Goal: Task Accomplishment & Management: Use online tool/utility

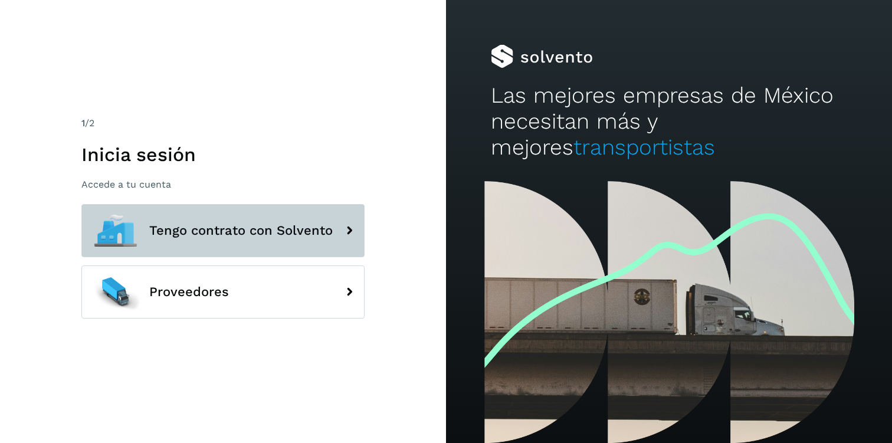
click at [183, 243] on button "Tengo contrato con Solvento" at bounding box center [222, 230] width 283 height 53
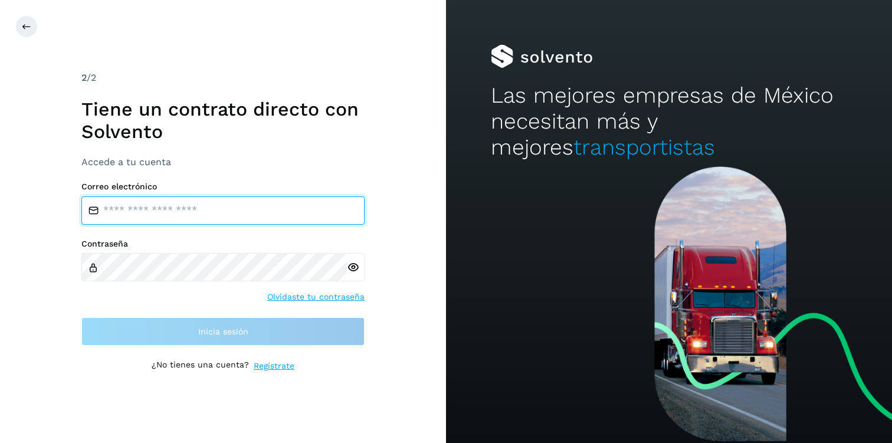
click at [150, 216] on input "email" at bounding box center [222, 210] width 283 height 28
type input "**********"
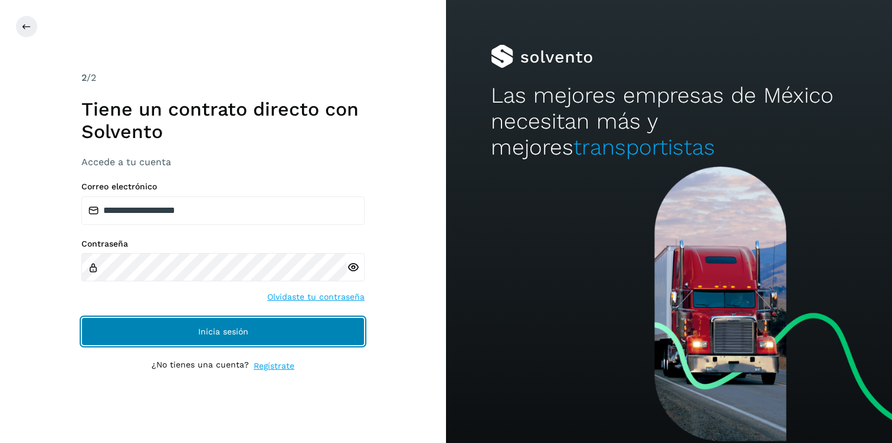
click at [215, 326] on button "Inicia sesión" at bounding box center [222, 331] width 283 height 28
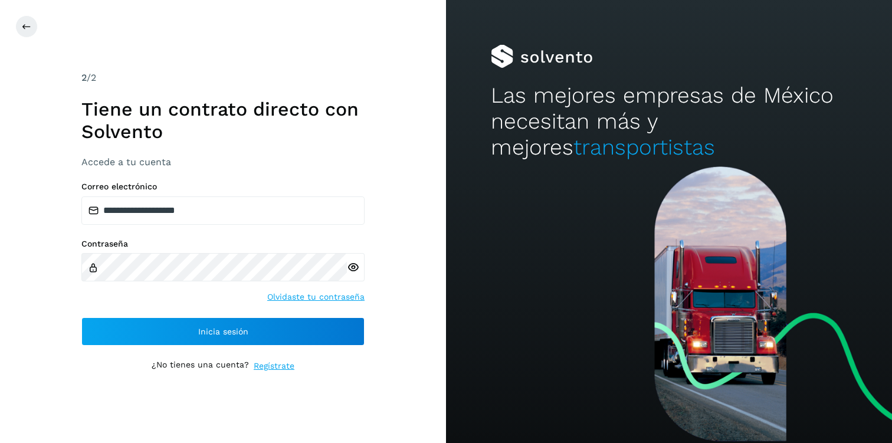
click at [356, 270] on icon at bounding box center [353, 267] width 12 height 12
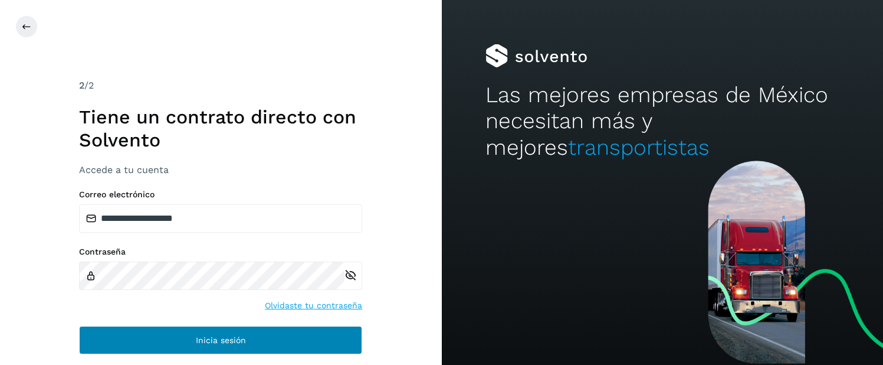
click at [320, 326] on div "Inicia sesión" at bounding box center [220, 340] width 283 height 28
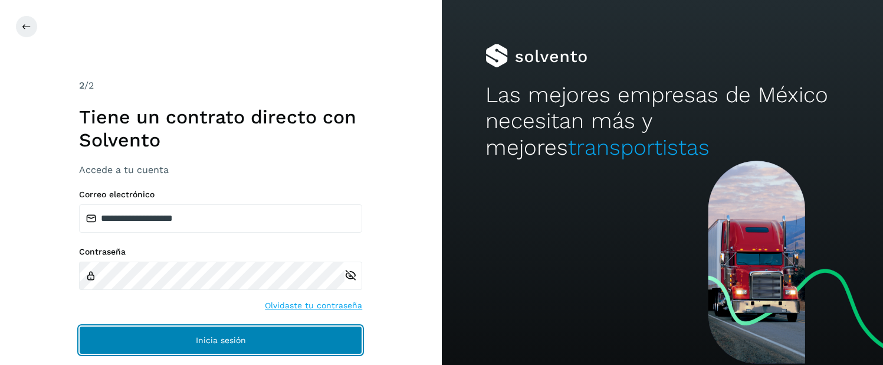
click at [268, 348] on button "Inicia sesión" at bounding box center [220, 340] width 283 height 28
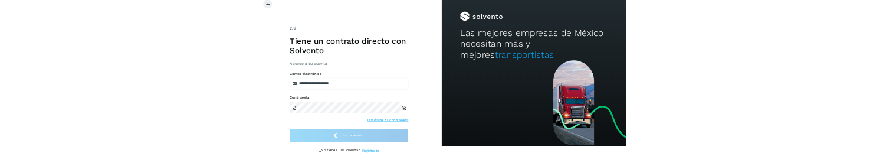
scroll to position [16, 0]
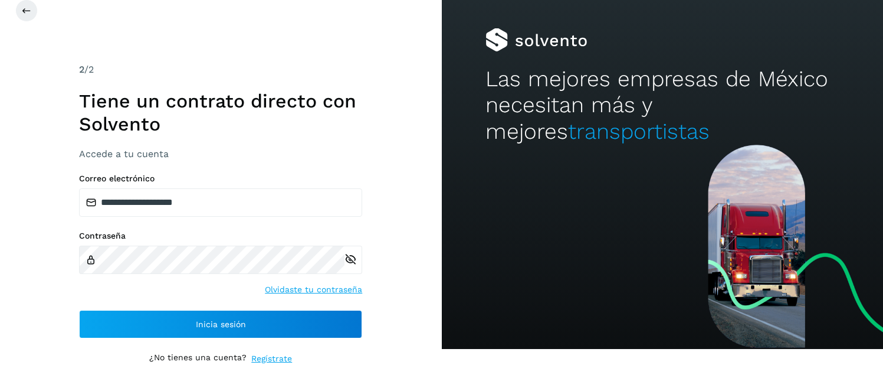
drag, startPoint x: 591, startPoint y: 364, endPoint x: 581, endPoint y: 331, distance: 34.5
click at [581, 331] on html "**********" at bounding box center [441, 166] width 883 height 365
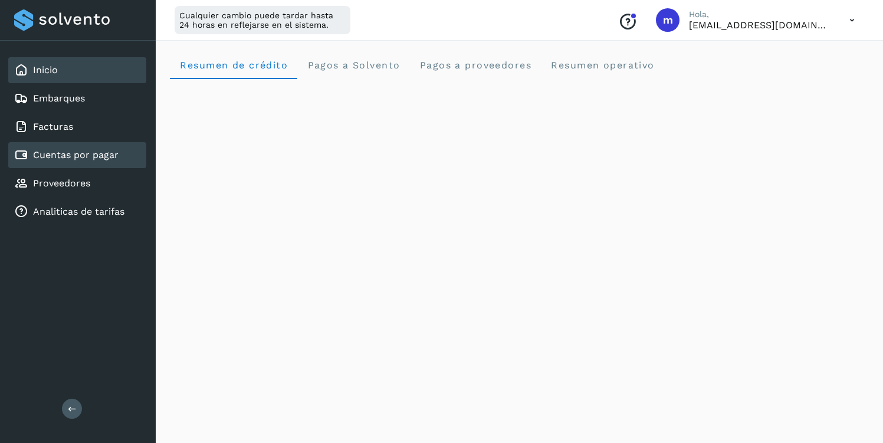
click at [93, 152] on link "Cuentas por pagar" at bounding box center [76, 154] width 86 height 11
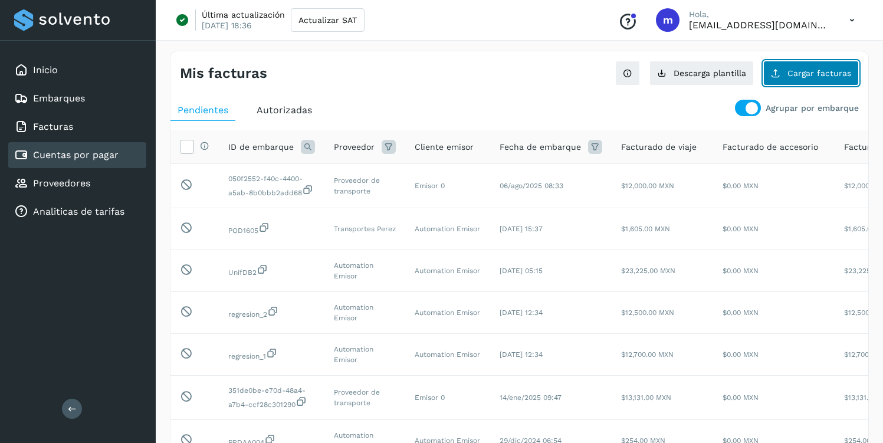
click at [791, 76] on span "Cargar facturas" at bounding box center [820, 73] width 64 height 8
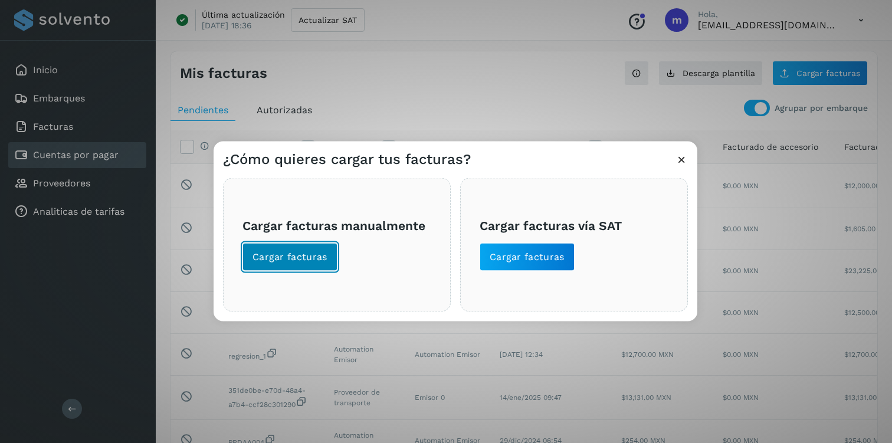
click at [314, 152] on span "Cargar facturas" at bounding box center [290, 256] width 75 height 13
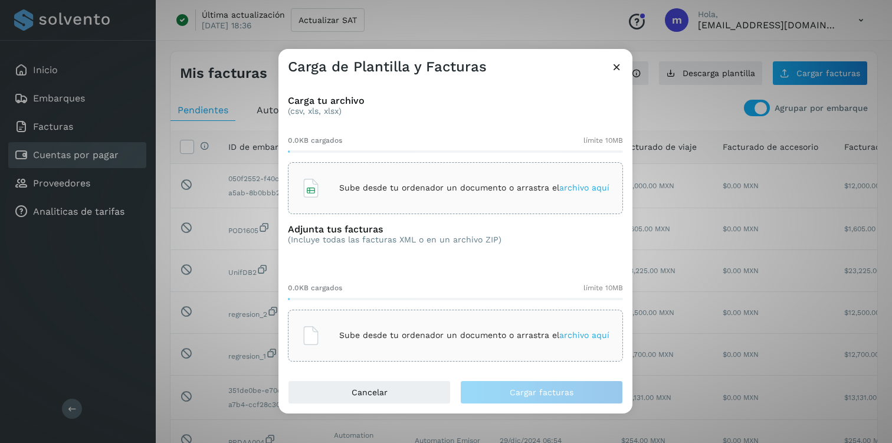
click at [374, 152] on div "Sube desde tu ordenador un documento o arrastra el archivo aquí" at bounding box center [455, 188] width 335 height 52
click at [419, 152] on p "Sube desde tu ordenador un documento o arrastra el archivo aquí" at bounding box center [474, 188] width 270 height 10
click at [614, 64] on icon at bounding box center [617, 67] width 12 height 12
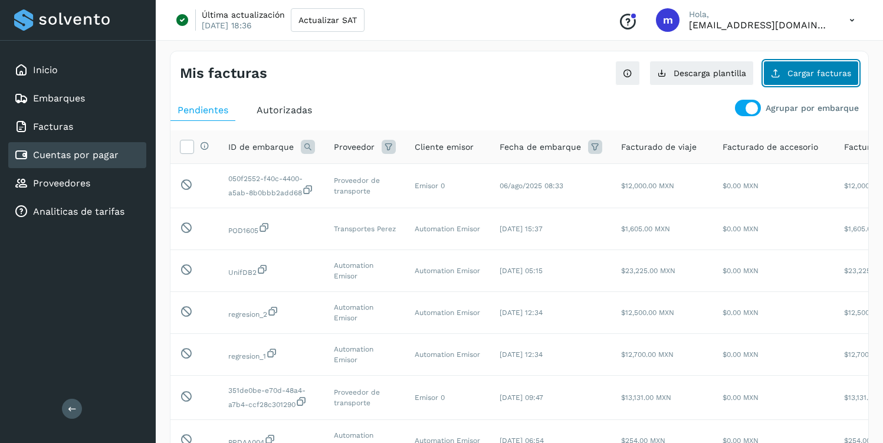
click at [815, 84] on button "Cargar facturas" at bounding box center [812, 73] width 96 height 25
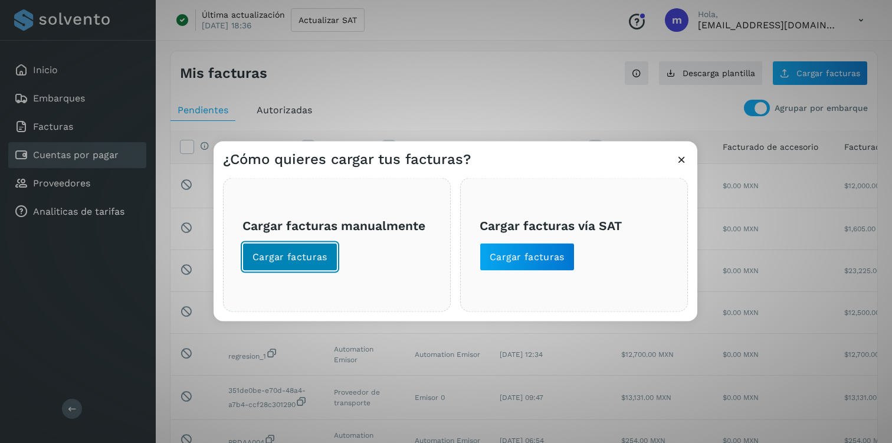
click at [275, 248] on button "Cargar facturas" at bounding box center [290, 257] width 95 height 28
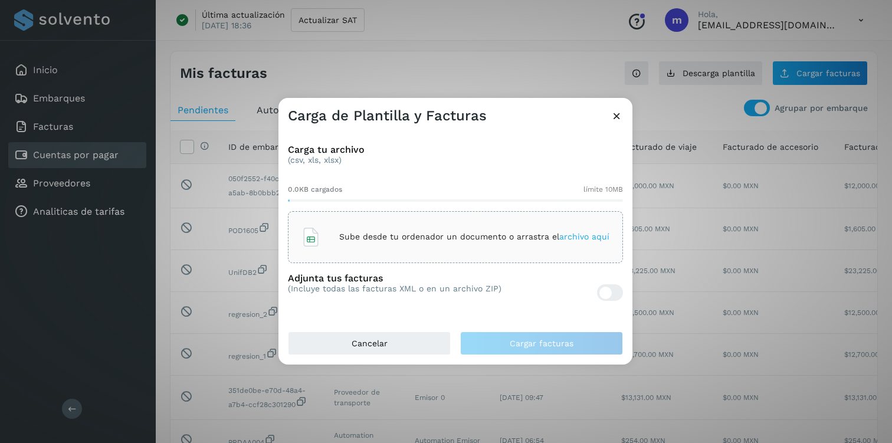
click at [336, 253] on div "Sube desde tu ordenador un documento o arrastra el archivo aquí" at bounding box center [455, 237] width 335 height 52
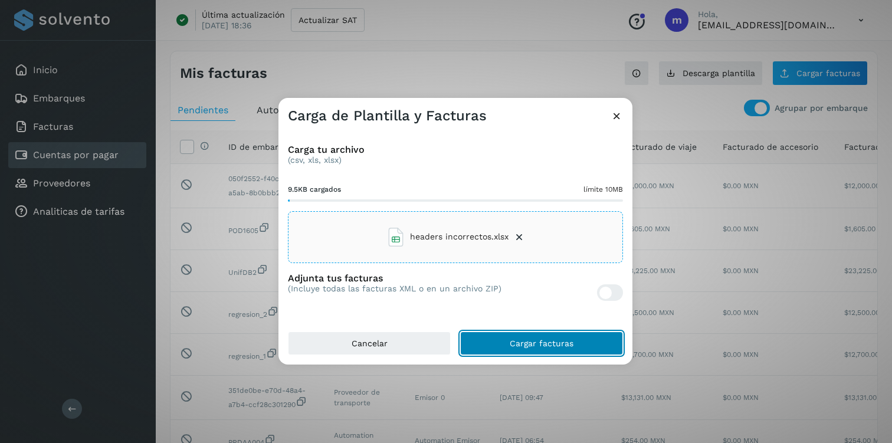
click at [558, 337] on button "Cargar facturas" at bounding box center [541, 344] width 163 height 24
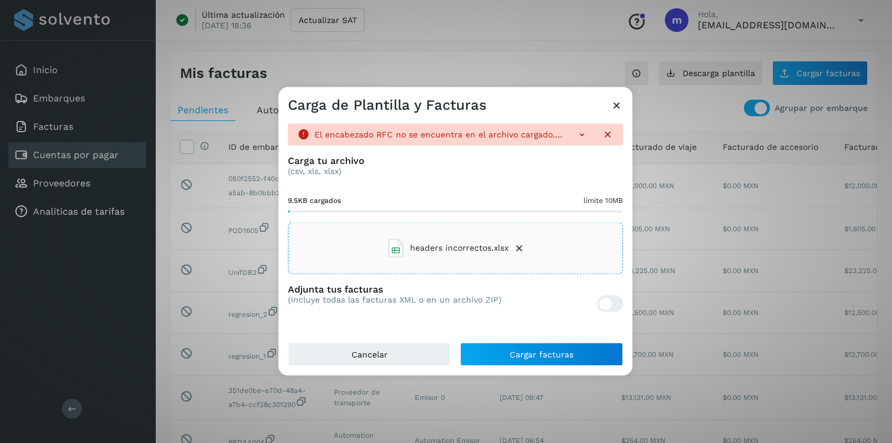
click at [583, 132] on icon at bounding box center [582, 134] width 12 height 12
